Goal: Contribute content

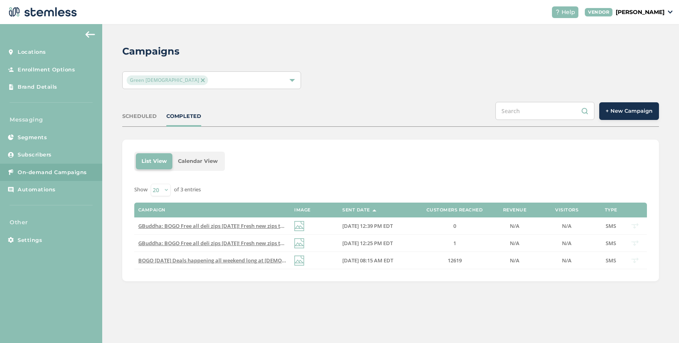
click at [622, 116] on button "+ New Campaign" at bounding box center [629, 111] width 60 height 18
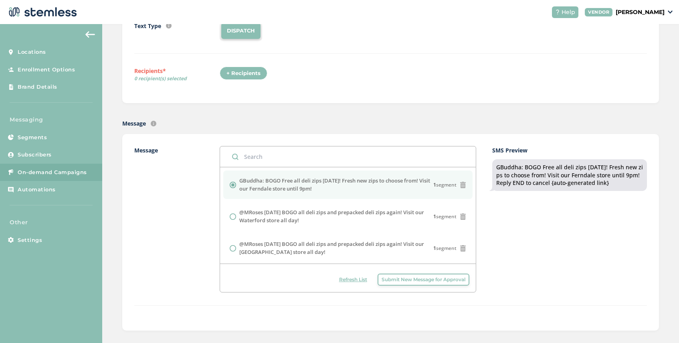
scroll to position [103, 0]
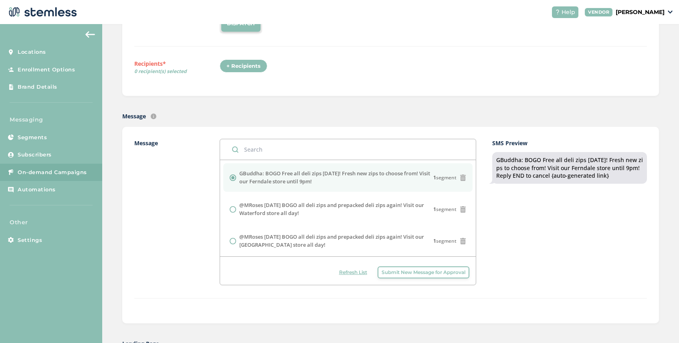
click at [415, 276] on button "Submit New Message for Approval" at bounding box center [424, 272] width 92 height 12
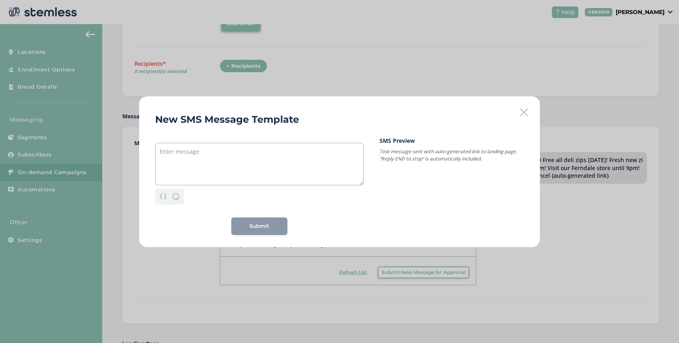
click at [236, 152] on textarea at bounding box center [259, 164] width 209 height 43
paste textarea "Mellow Fam Deal Days are here! Up to 40% off site wide, [DATE]–[DATE]. Don’t mi…"
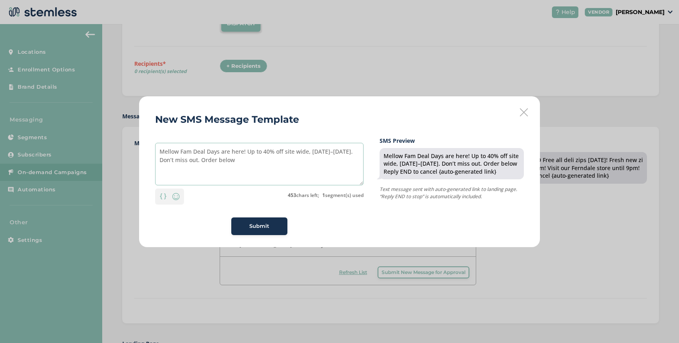
type textarea "Mellow Fam Deal Days are here! Up to 40% off site wide, [DATE]–[DATE]. Don’t mi…"
click at [264, 223] on span "Submit" at bounding box center [259, 226] width 20 height 8
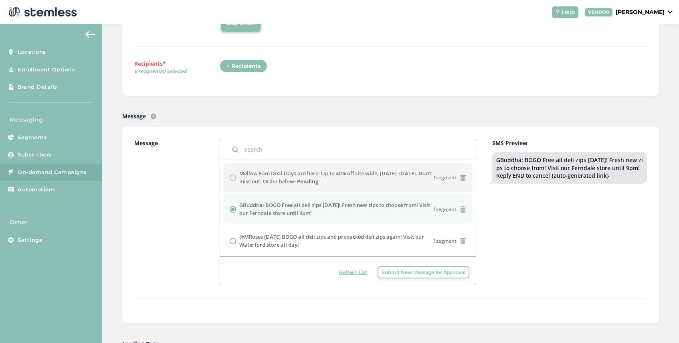
click at [389, 271] on span "Submit New Message for Approval" at bounding box center [424, 272] width 84 height 7
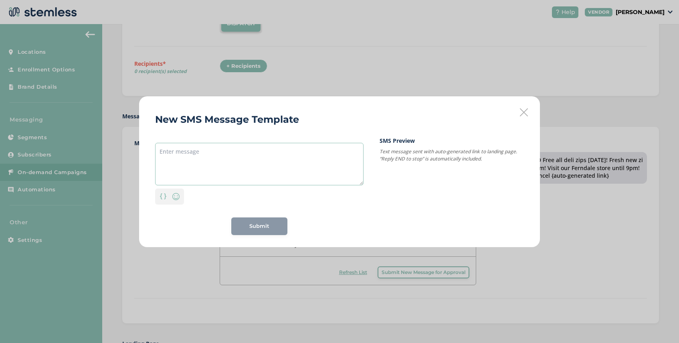
click at [257, 154] on textarea at bounding box center [259, 164] width 209 height 43
paste textarea "MFDD Free Shipping is here! Save up to 40% with free delivery, [DATE]–[DATE]. S…"
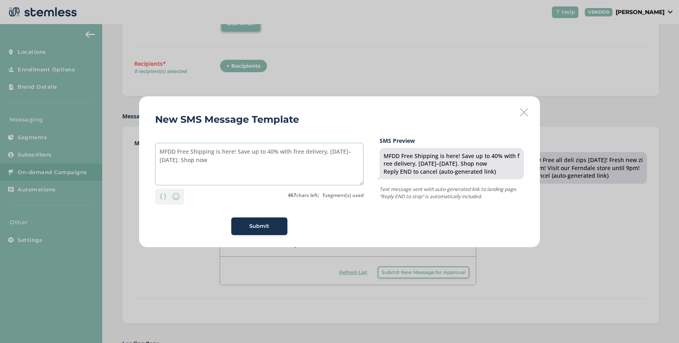
type textarea "MFDD Free Shipping is here! Save up to 40% with free delivery, [DATE]–[DATE]. S…"
click at [523, 111] on icon at bounding box center [524, 112] width 8 height 8
